Goal: Complete application form: Fill out and submit a form for a specific purpose

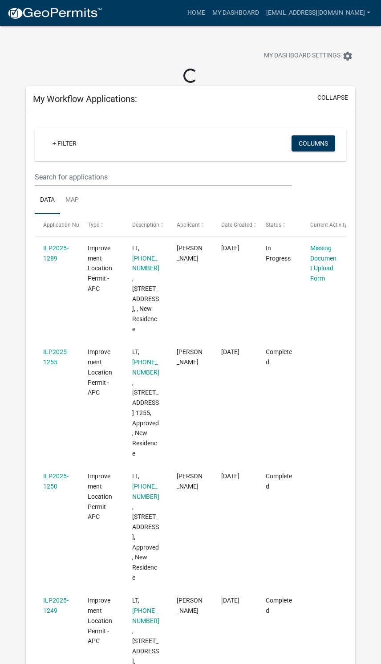
click at [331, 259] on link "Missing Document Upload Form" at bounding box center [323, 262] width 26 height 37
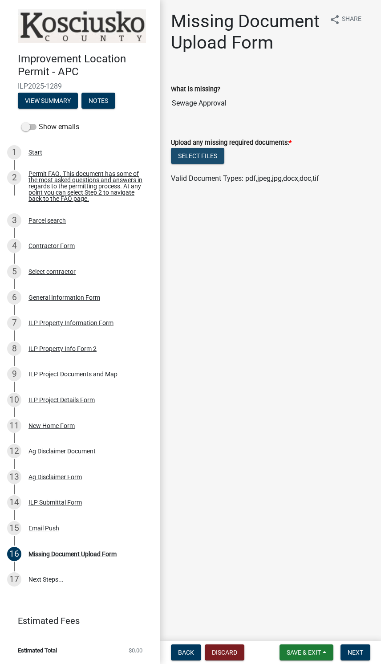
click at [208, 152] on button "Select files" at bounding box center [197, 156] width 53 height 16
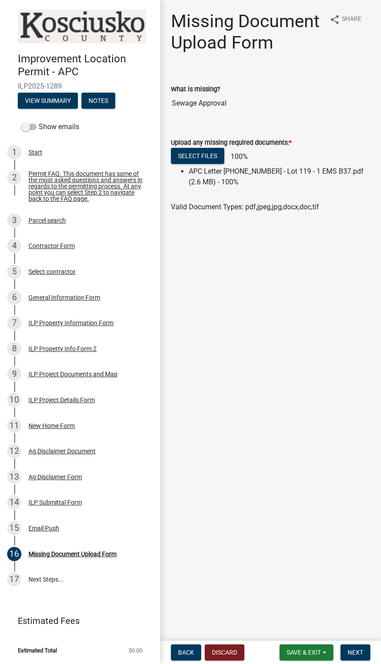
click at [304, 646] on button "Save & Exit" at bounding box center [306, 652] width 54 height 16
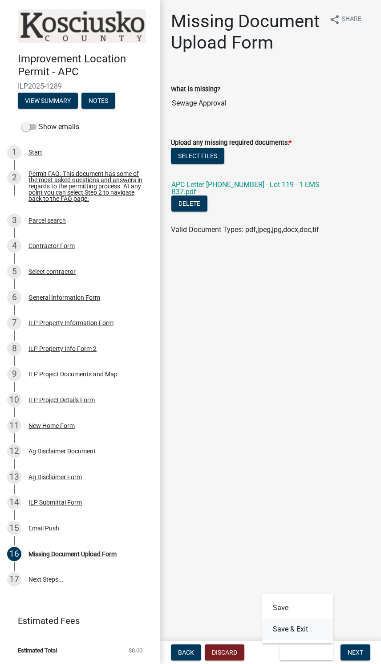
click at [295, 628] on button "Save & Exit" at bounding box center [297, 628] width 71 height 21
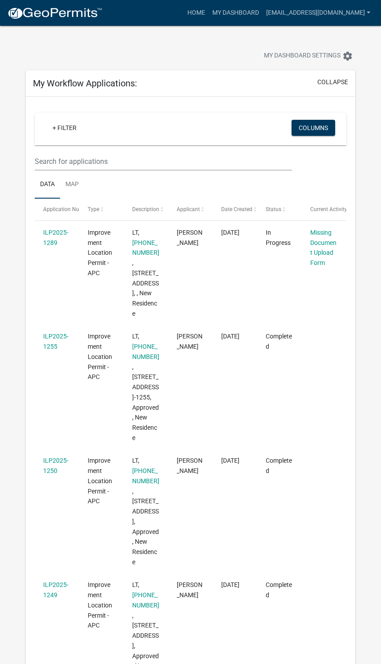
click at [334, 242] on link "Missing Document Upload Form" at bounding box center [323, 247] width 26 height 37
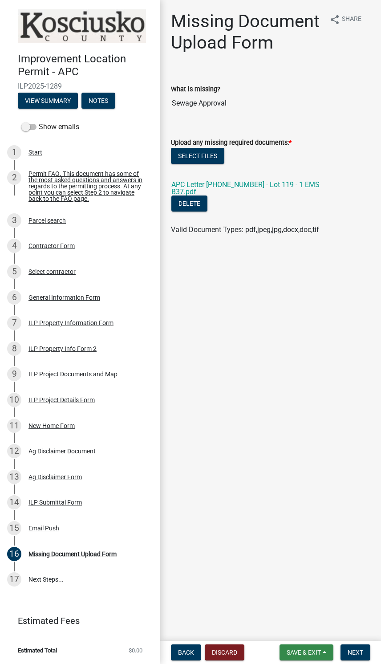
click at [306, 648] on span "Save & Exit" at bounding box center [304, 651] width 34 height 7
click at [297, 623] on button "Save & Exit" at bounding box center [297, 628] width 71 height 21
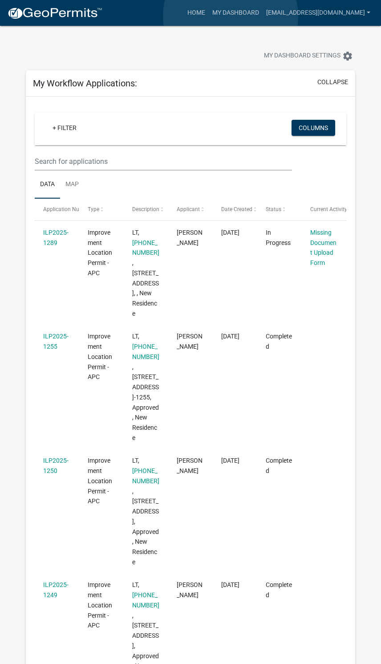
click at [231, 16] on link "My Dashboard" at bounding box center [236, 12] width 54 height 17
click at [227, 9] on link "My Dashboard" at bounding box center [236, 12] width 54 height 17
click at [184, 10] on link "Home" at bounding box center [196, 12] width 25 height 17
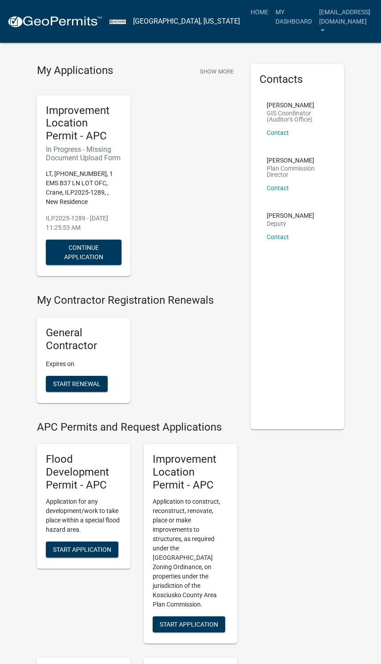
click at [83, 159] on h6 "In Progress - Missing Document Upload Form" at bounding box center [84, 153] width 76 height 17
click at [99, 246] on button "Continue Application" at bounding box center [84, 251] width 76 height 25
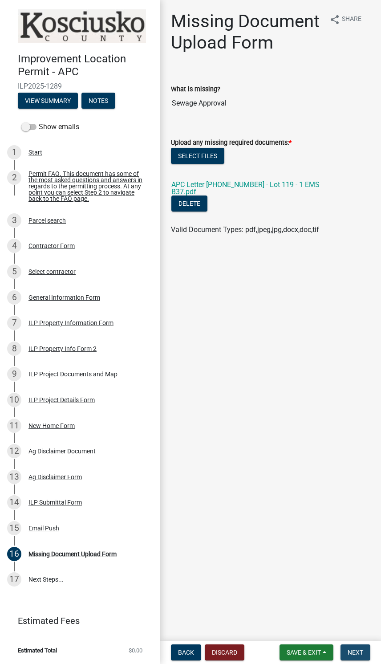
click at [364, 646] on button "Next" at bounding box center [355, 652] width 30 height 16
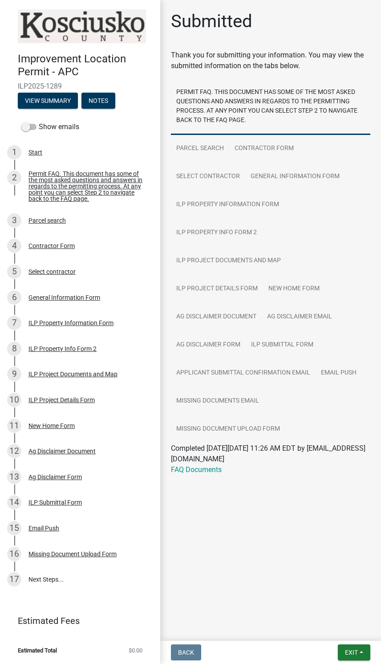
click at [356, 652] on span "Exit" at bounding box center [351, 651] width 13 height 7
click at [340, 631] on button "Save & Exit" at bounding box center [334, 628] width 71 height 21
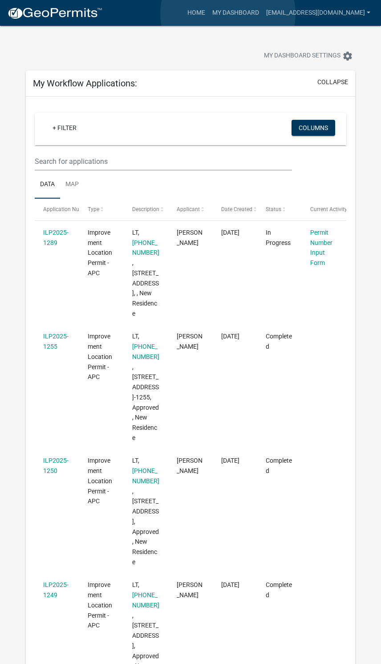
click at [228, 14] on link "My Dashboard" at bounding box center [236, 12] width 54 height 17
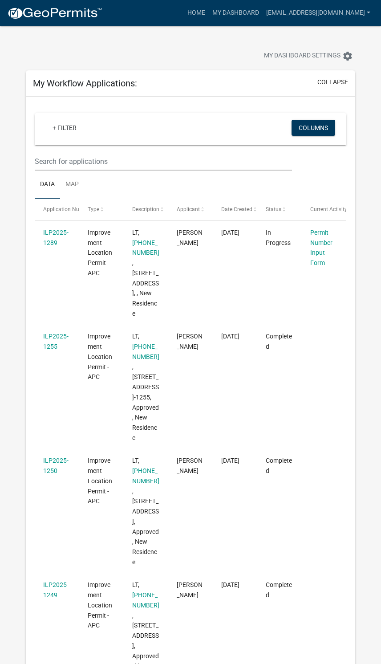
click at [324, 244] on link "Permit Number Input Form" at bounding box center [321, 247] width 22 height 37
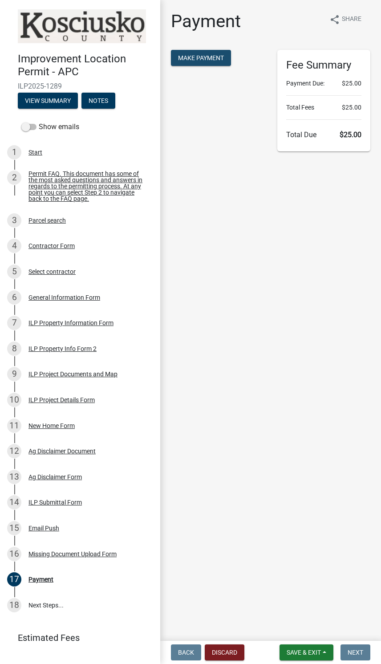
click at [213, 60] on span "Make Payment" at bounding box center [201, 57] width 46 height 7
